Goal: Task Accomplishment & Management: Use online tool/utility

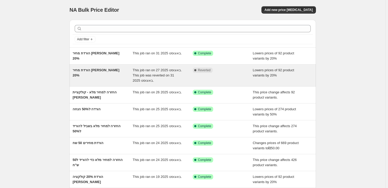
click at [98, 72] on div "הורדת מחיר [PERSON_NAME] 20%" at bounding box center [103, 76] width 60 height 16
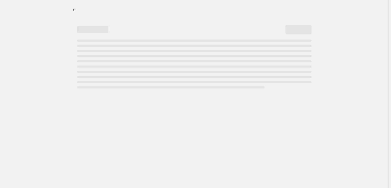
select select "percentage"
select select "collection"
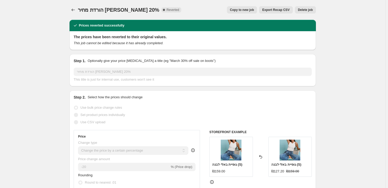
click at [254, 10] on span "Copy to new job" at bounding box center [242, 10] width 24 height 4
select select "percentage"
select select "collection"
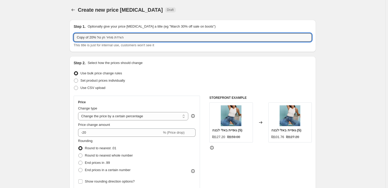
drag, startPoint x: 95, startPoint y: 37, endPoint x: 72, endPoint y: 37, distance: 22.3
click at [72, 37] on div "Step 1. Optionally give your price [MEDICAL_DATA] a title (eg "March 30% off sa…" at bounding box center [193, 36] width 247 height 32
click at [79, 36] on input "Copy of הורדת מחיר חן טל 20%" at bounding box center [193, 37] width 238 height 8
click at [81, 36] on input "Copy of הורדת מחיר חן טל 20%" at bounding box center [193, 37] width 238 height 8
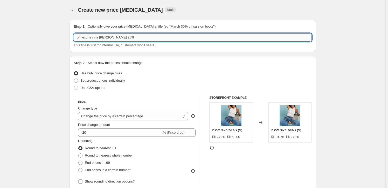
drag, startPoint x: 77, startPoint y: 38, endPoint x: 84, endPoint y: 38, distance: 7.3
click at [84, 38] on input "of הורדת מחיר [PERSON_NAME] 20%" at bounding box center [193, 37] width 238 height 8
click at [82, 38] on input "of הורדת מחיר [PERSON_NAME] 20%" at bounding box center [193, 37] width 238 height 8
click at [80, 38] on input "of הורדת מחיר [PERSON_NAME] 20%" at bounding box center [193, 37] width 238 height 8
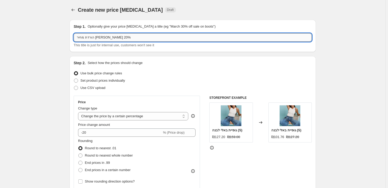
drag, startPoint x: 81, startPoint y: 38, endPoint x: 77, endPoint y: 38, distance: 3.4
click at [77, 38] on input "הורדת מחיר [PERSON_NAME] 20%" at bounding box center [193, 37] width 238 height 8
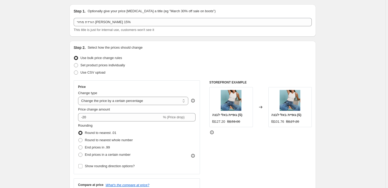
scroll to position [23, 0]
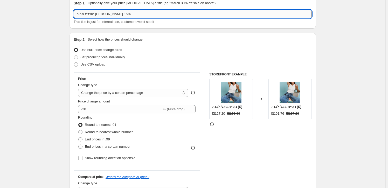
drag, startPoint x: 81, startPoint y: 14, endPoint x: 78, endPoint y: 14, distance: 3.4
click at [78, 14] on input "הורדת מחיר [PERSON_NAME] 15%" at bounding box center [193, 14] width 238 height 8
type input "הורדת מחיר חן טל 50%"
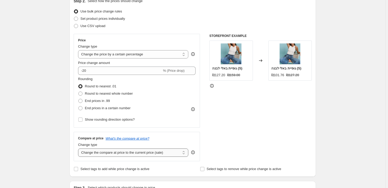
scroll to position [47, 0]
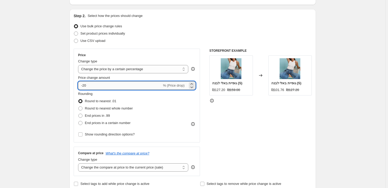
click at [85, 85] on input "-20" at bounding box center [120, 85] width 84 height 8
type input "-50"
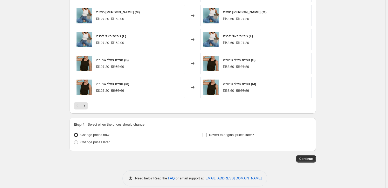
scroll to position [389, 0]
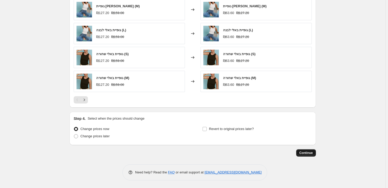
click at [311, 152] on span "Continue" at bounding box center [307, 153] width 14 height 4
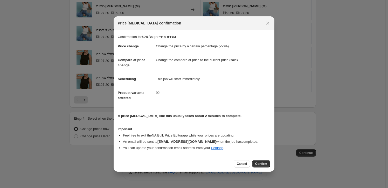
click at [263, 164] on span "Confirm" at bounding box center [262, 164] width 12 height 4
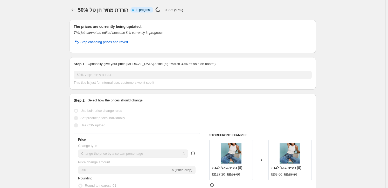
select select "percentage"
select select "collection"
